Goal: Task Accomplishment & Management: Manage account settings

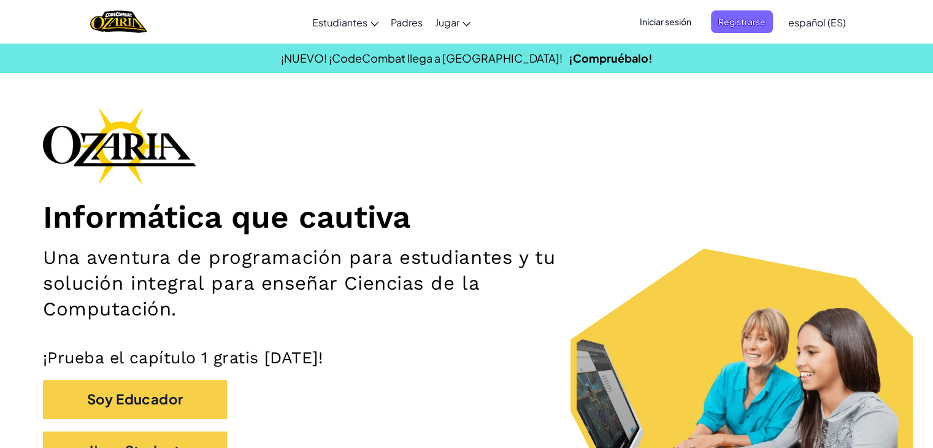
click at [672, 23] on span "Iniciar sesión" at bounding box center [666, 21] width 66 height 23
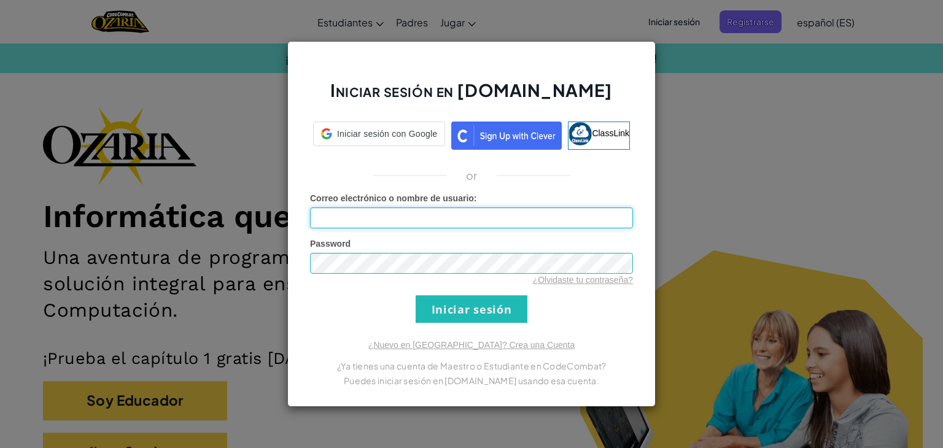
type input "[EMAIL_ADDRESS][DOMAIN_NAME]"
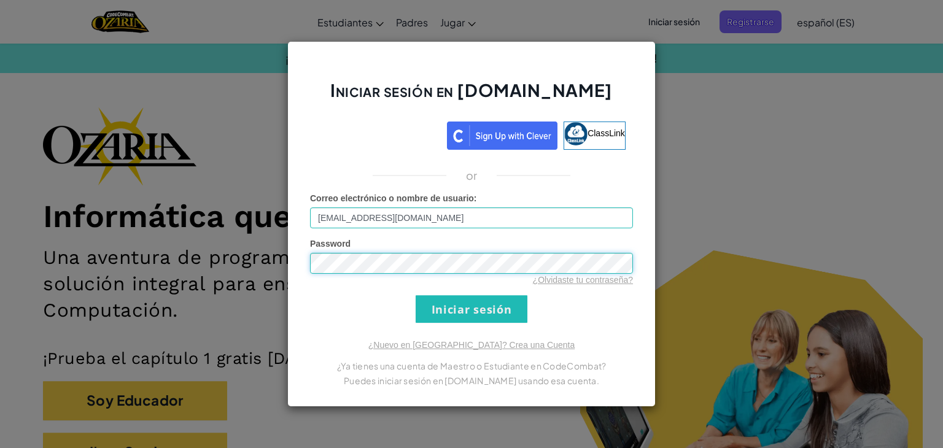
click at [258, 275] on div "Iniciar sesión en [DOMAIN_NAME] ClassLink or Error desconocido. Correo electrón…" at bounding box center [471, 224] width 943 height 448
click at [569, 322] on div "Iniciar sesión en [DOMAIN_NAME] ClassLink or Error desconocido. Correo electrón…" at bounding box center [471, 224] width 368 height 366
click at [415, 295] on input "Iniciar sesión" at bounding box center [471, 309] width 112 height 28
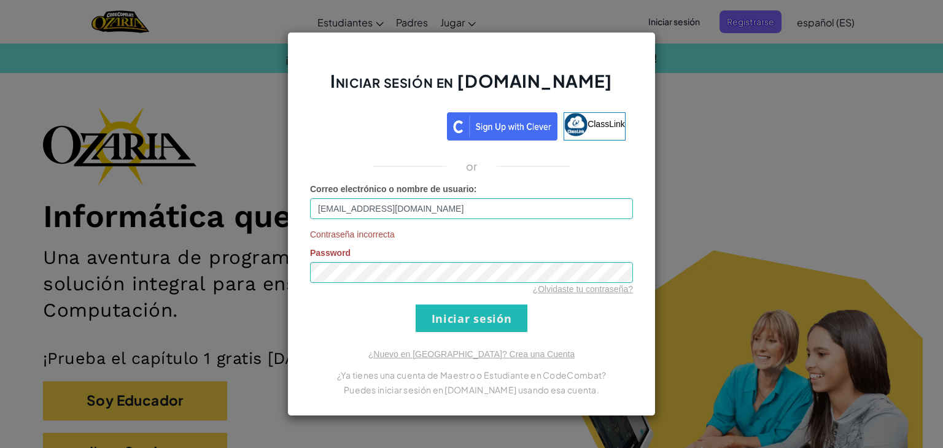
click at [611, 330] on form "Correo electrónico o nombre de usuario : [EMAIL_ADDRESS][DOMAIN_NAME] Contraseñ…" at bounding box center [471, 257] width 323 height 149
click at [483, 315] on input "Iniciar sesión" at bounding box center [471, 318] width 112 height 28
click at [441, 225] on form "Correo electrónico o nombre de usuario : [EMAIL_ADDRESS][DOMAIN_NAME] Contraseñ…" at bounding box center [471, 257] width 323 height 149
click at [236, 284] on div "Iniciar sesión en [DOMAIN_NAME] ClassLink or Correo electrónico o nombre de usu…" at bounding box center [471, 224] width 943 height 448
click at [675, 8] on div "Iniciar sesión en [DOMAIN_NAME] ClassLink or Correo electrónico o nombre de usu…" at bounding box center [471, 224] width 943 height 448
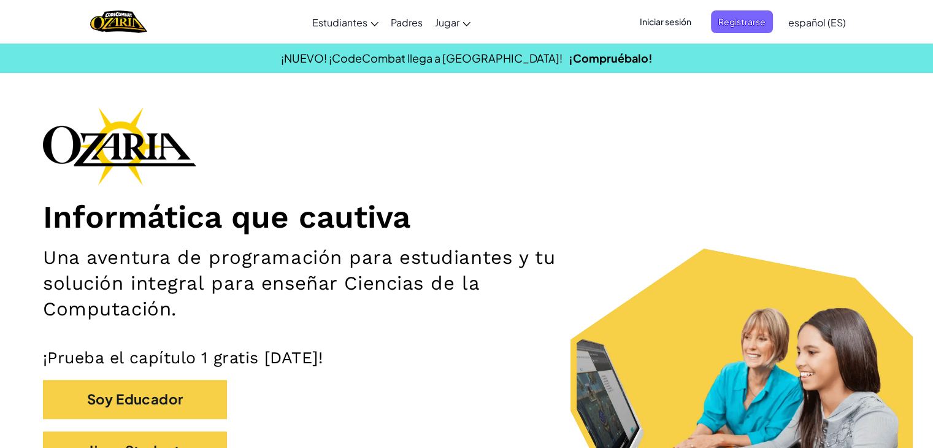
click at [675, 23] on span "Iniciar sesión" at bounding box center [666, 21] width 66 height 23
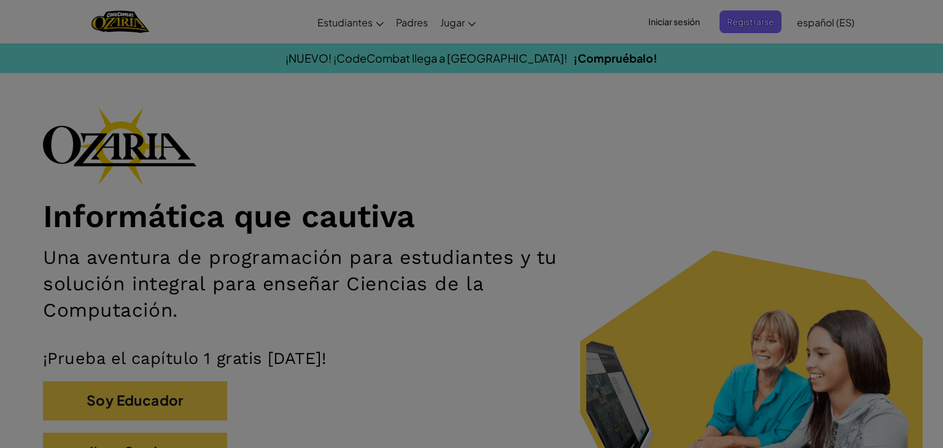
type input "[EMAIL_ADDRESS][DOMAIN_NAME]"
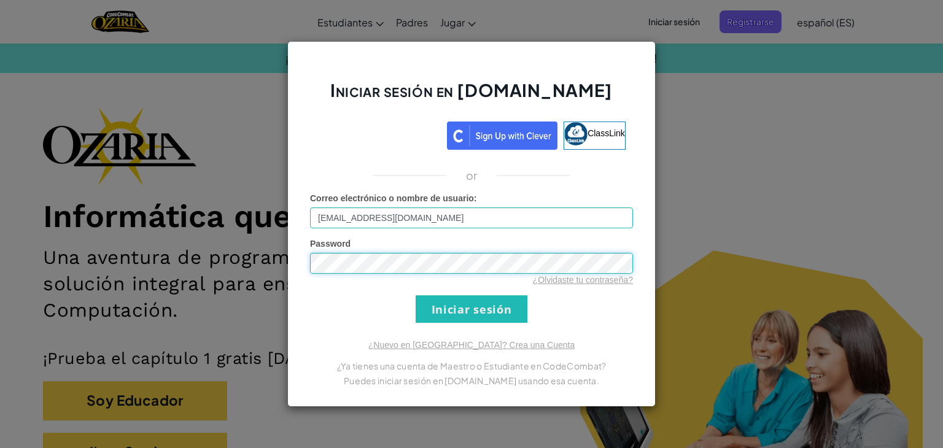
click at [274, 260] on div "Iniciar sesión en [DOMAIN_NAME] ClassLink or Error desconocido. Correo electrón…" at bounding box center [471, 224] width 943 height 448
click at [415, 295] on input "Iniciar sesión" at bounding box center [471, 309] width 112 height 28
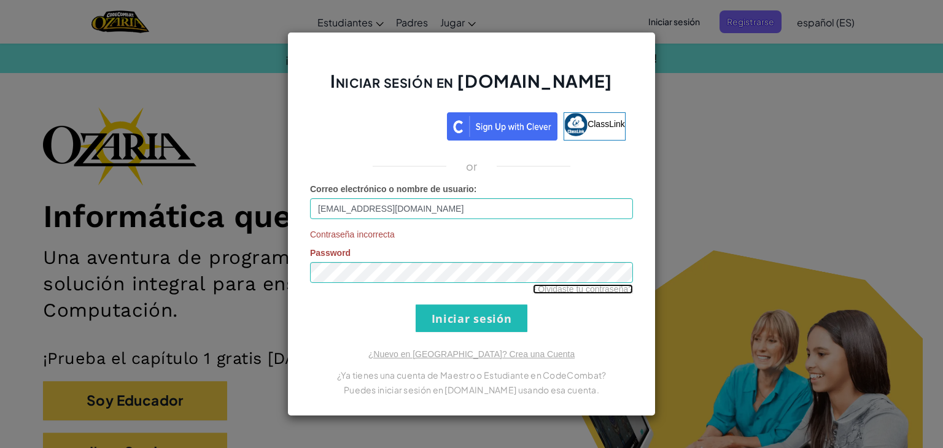
click at [559, 285] on link "¿Olvidaste tu contraseña?" at bounding box center [583, 289] width 100 height 10
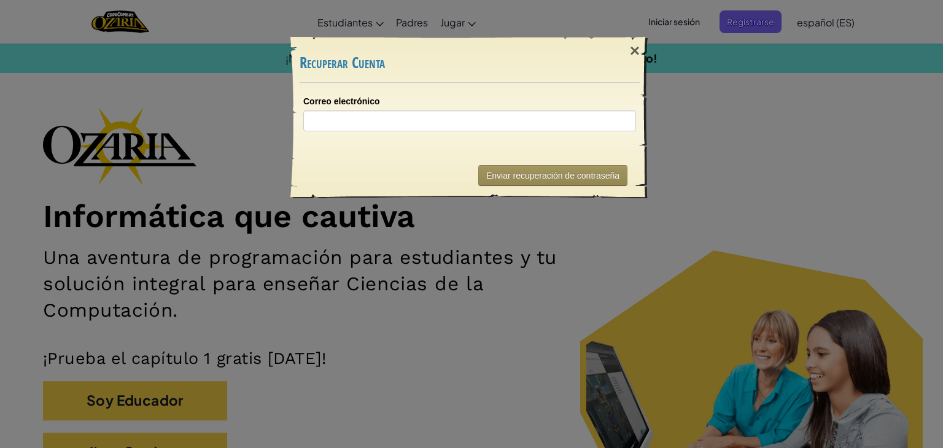
click at [607, 268] on div "× Recuperar Cuenta Correo electrónico Enviando... Enviar recuperación de contra…" at bounding box center [471, 224] width 943 height 448
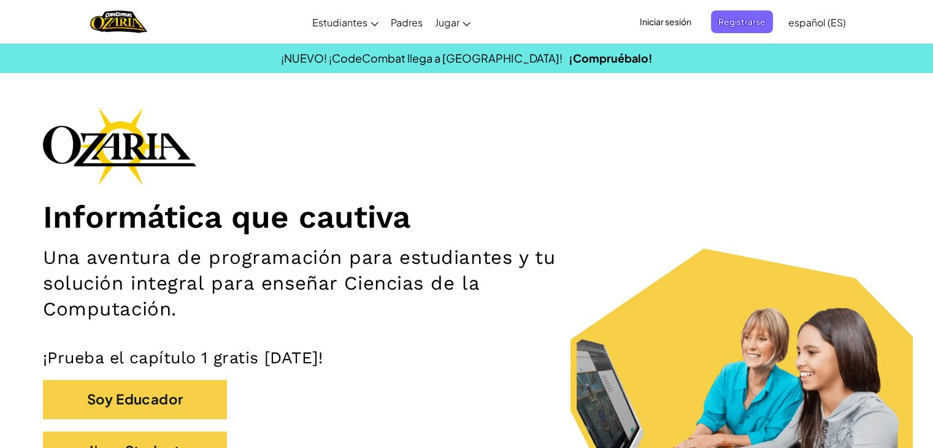
click at [658, 22] on span "Iniciar sesión" at bounding box center [666, 21] width 66 height 23
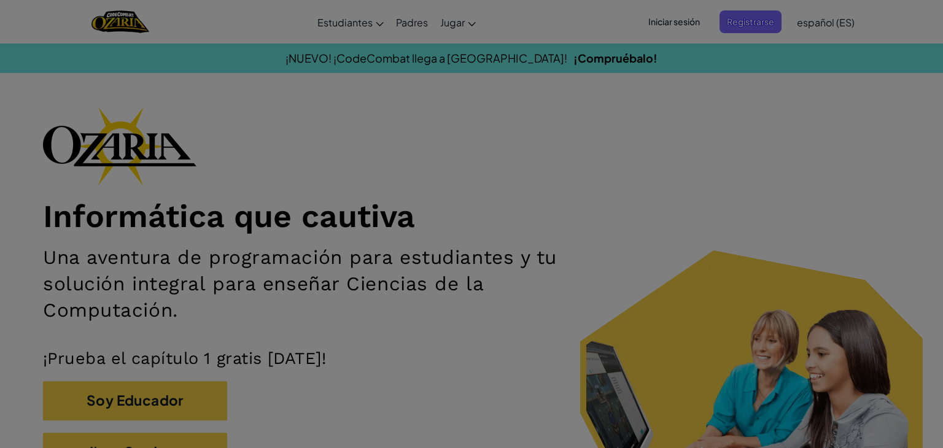
type input "[EMAIL_ADDRESS][DOMAIN_NAME]"
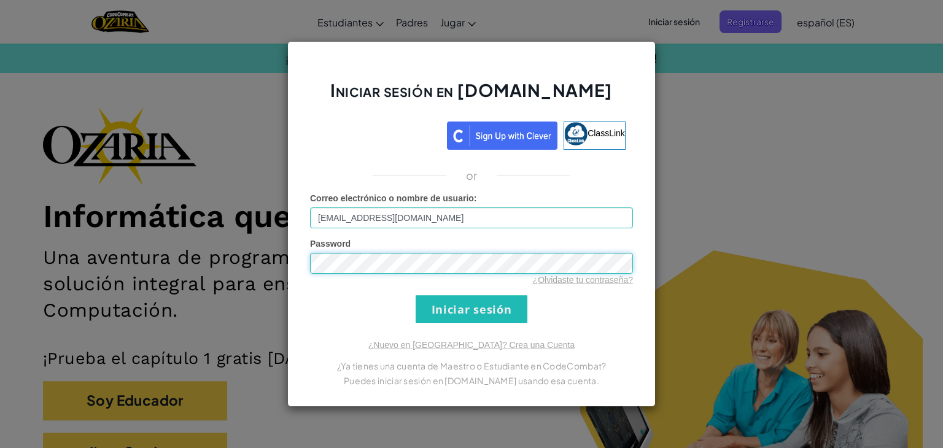
click at [311, 245] on div "Password ¿Olvidaste tu contraseña?" at bounding box center [471, 261] width 323 height 48
click at [323, 320] on form "Correo electrónico o nombre de usuario : [EMAIL_ADDRESS][DOMAIN_NAME] Password …" at bounding box center [471, 257] width 323 height 131
click at [482, 305] on input "Iniciar sesión" at bounding box center [471, 309] width 112 height 28
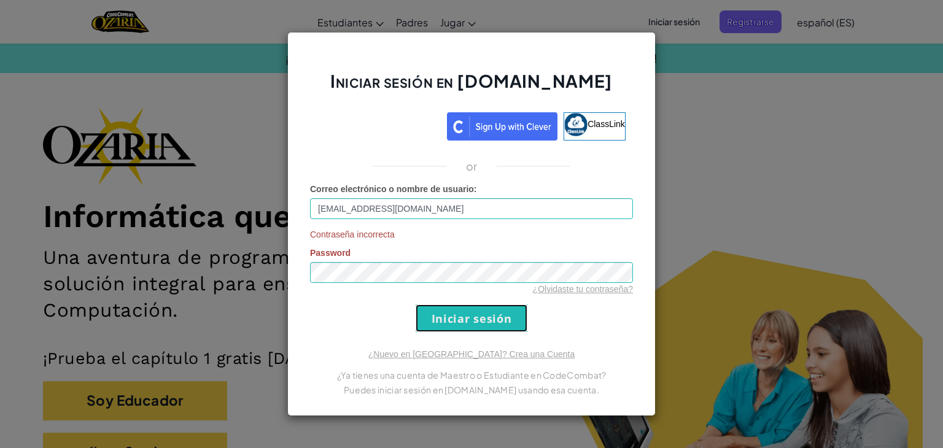
drag, startPoint x: 482, startPoint y: 305, endPoint x: 443, endPoint y: 233, distance: 81.5
click at [443, 233] on form "Correo electrónico o nombre de usuario : [EMAIL_ADDRESS][DOMAIN_NAME] Contraseñ…" at bounding box center [471, 257] width 323 height 149
click at [623, 290] on link "¿Olvidaste tu contraseña?" at bounding box center [583, 289] width 100 height 10
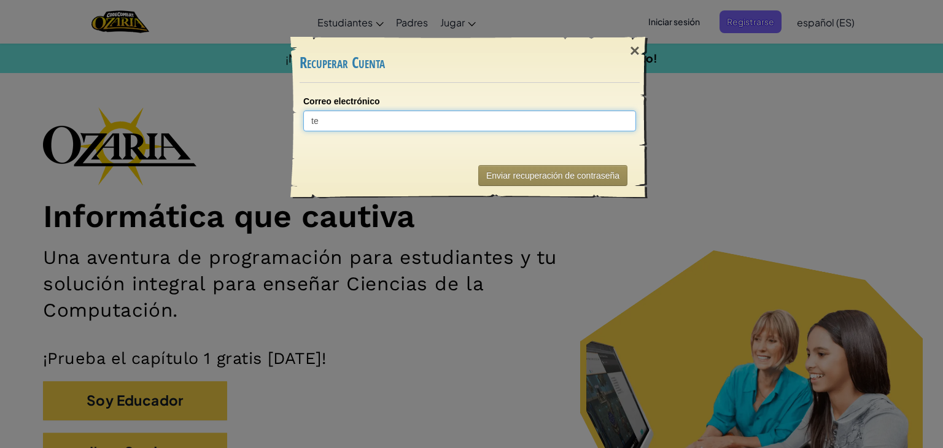
type input "t"
type input "A"
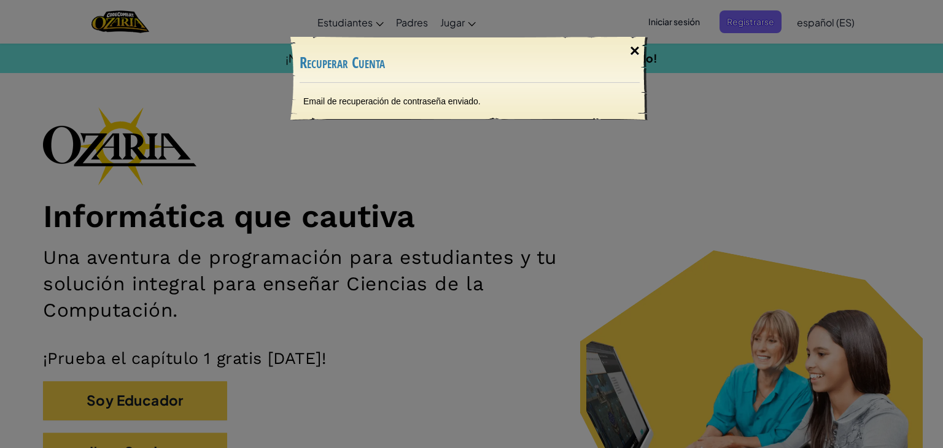
click at [629, 50] on div "×" at bounding box center [634, 51] width 28 height 36
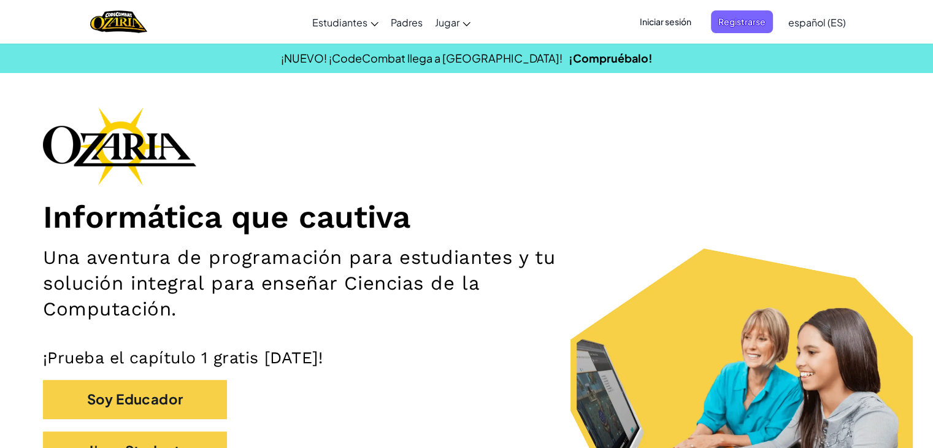
click at [690, 21] on span "Iniciar sesión" at bounding box center [666, 21] width 66 height 23
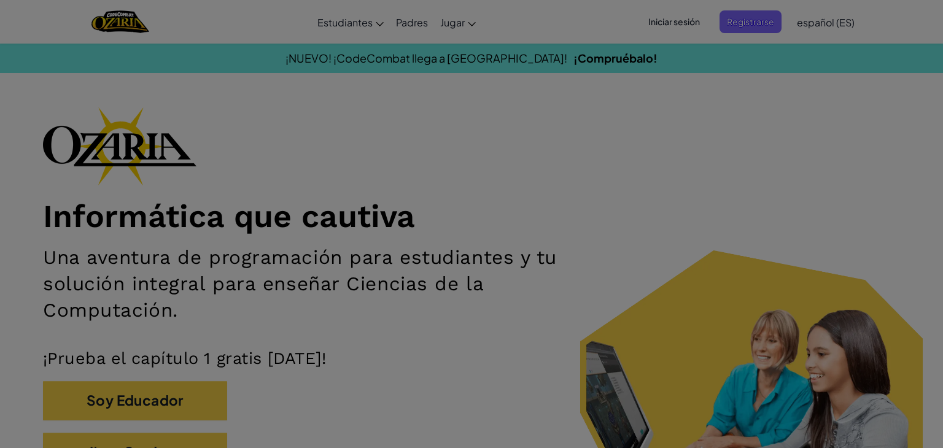
type input "[EMAIL_ADDRESS][DOMAIN_NAME]"
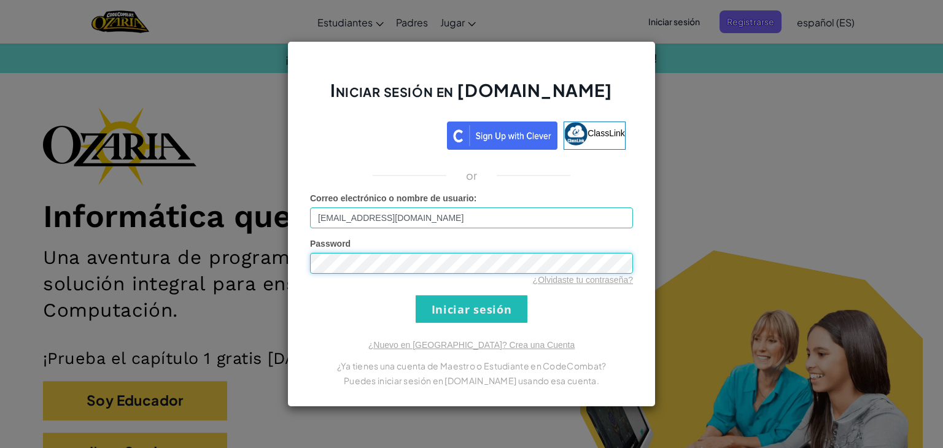
click at [224, 263] on div "Iniciar sesión en [DOMAIN_NAME] ClassLink or Error desconocido. Correo electrón…" at bounding box center [471, 224] width 943 height 448
click at [415, 295] on input "Iniciar sesión" at bounding box center [471, 309] width 112 height 28
click at [518, 309] on input "Iniciar sesión" at bounding box center [471, 309] width 112 height 28
